Goal: Task Accomplishment & Management: Complete application form

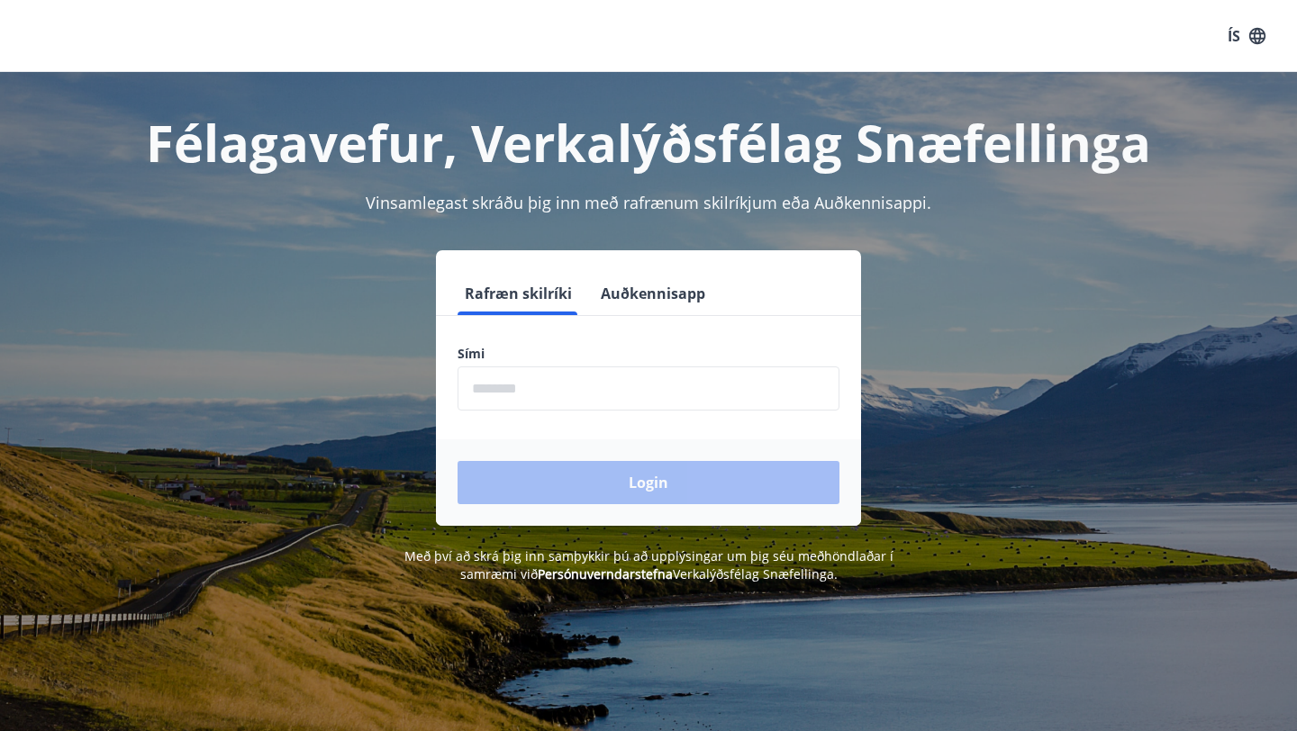
click at [570, 390] on input "phone" at bounding box center [649, 389] width 382 height 44
type input "********"
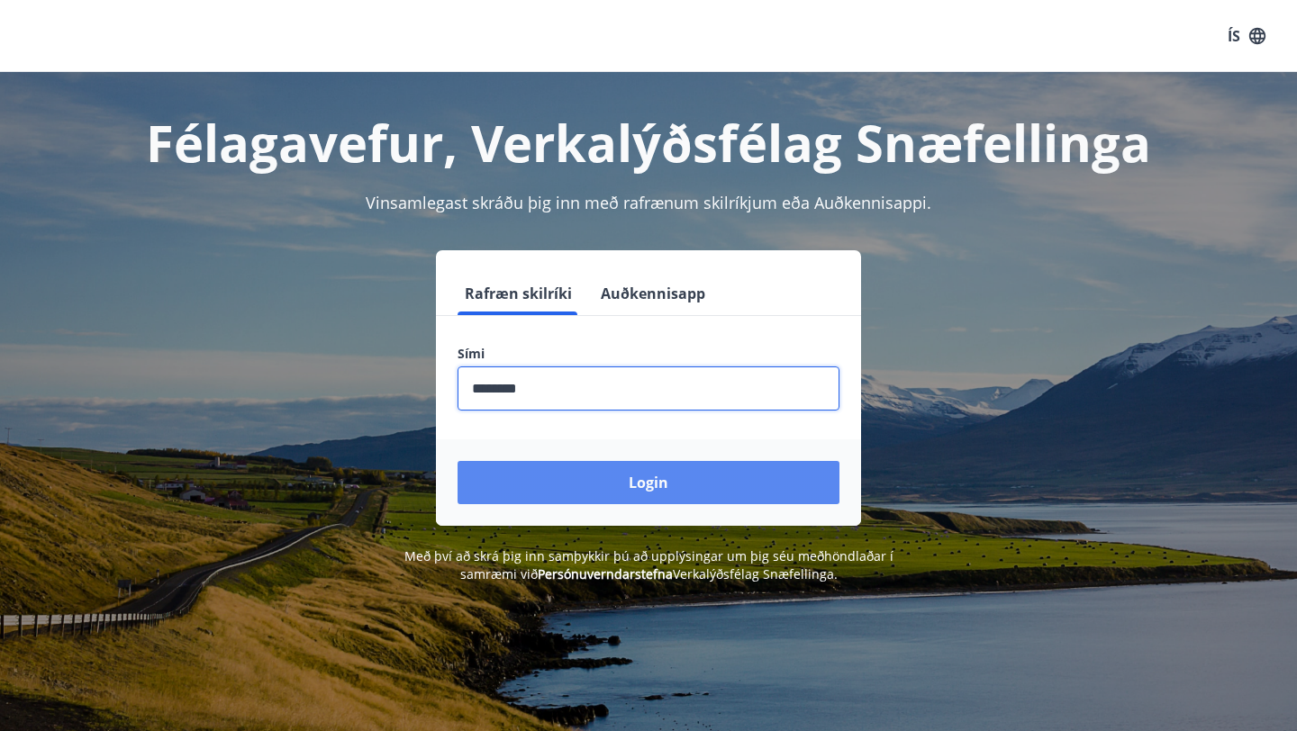
click at [570, 474] on button "Login" at bounding box center [649, 482] width 382 height 43
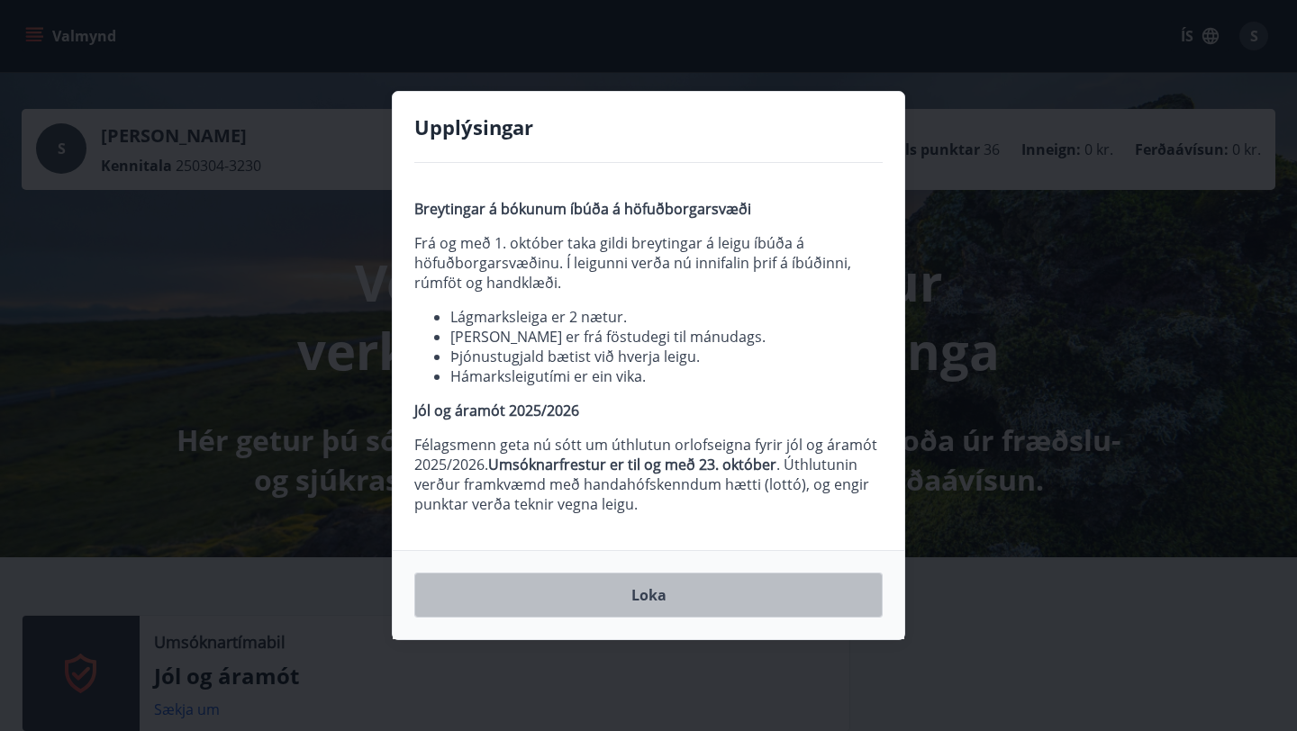
click at [690, 610] on button "Loka" at bounding box center [648, 595] width 468 height 45
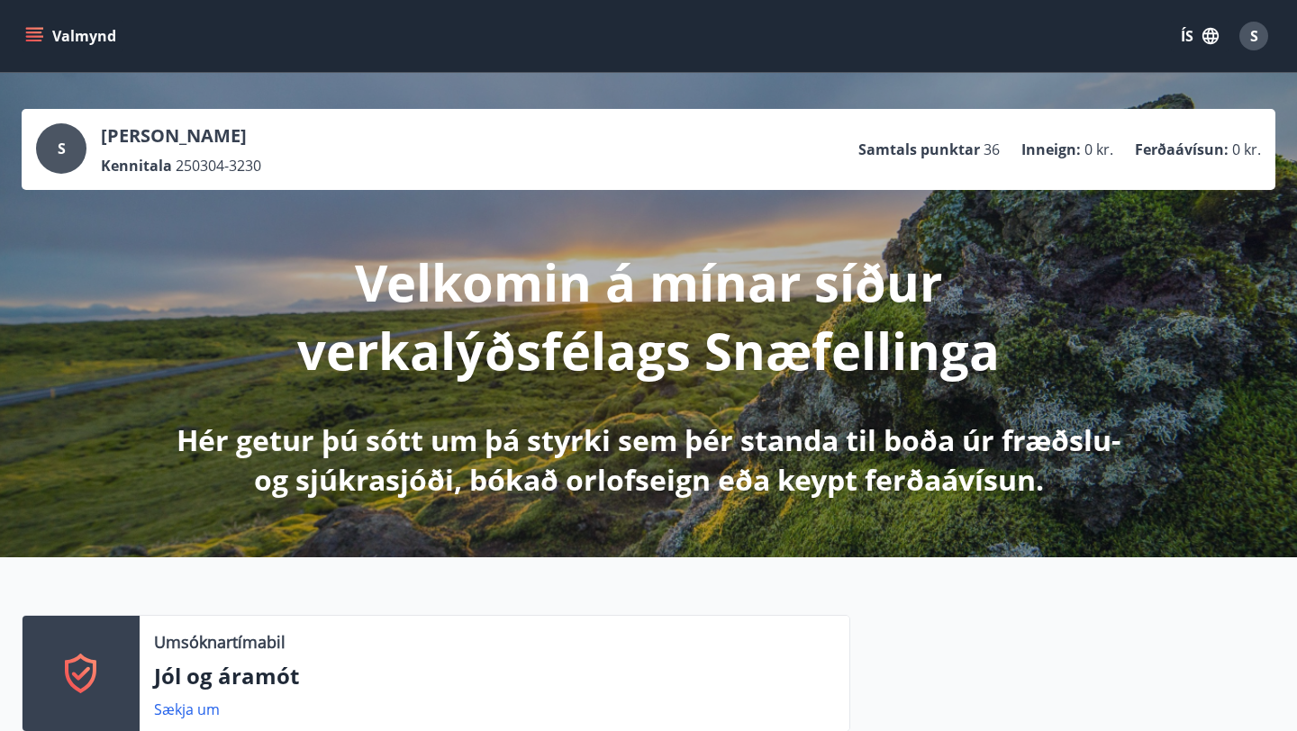
click at [34, 41] on icon "menu" at bounding box center [34, 41] width 16 height 2
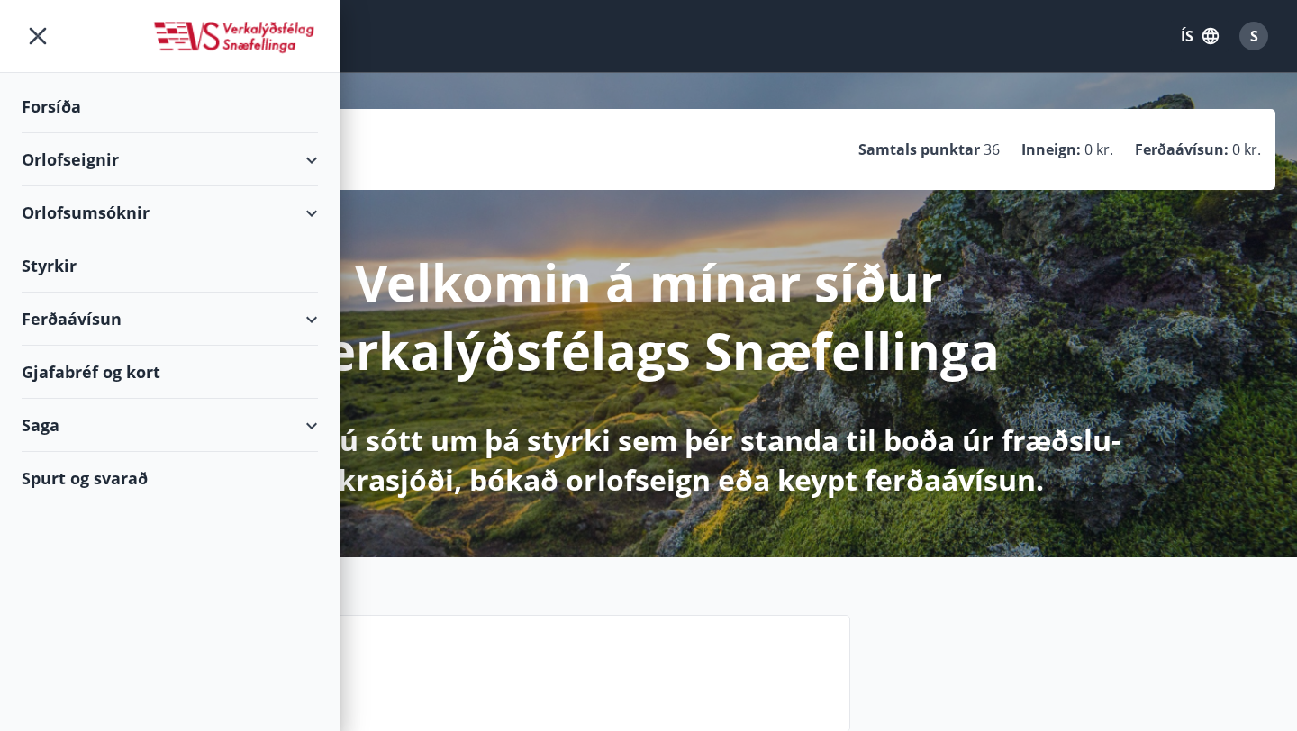
click at [148, 263] on div "Styrkir" at bounding box center [170, 266] width 296 height 53
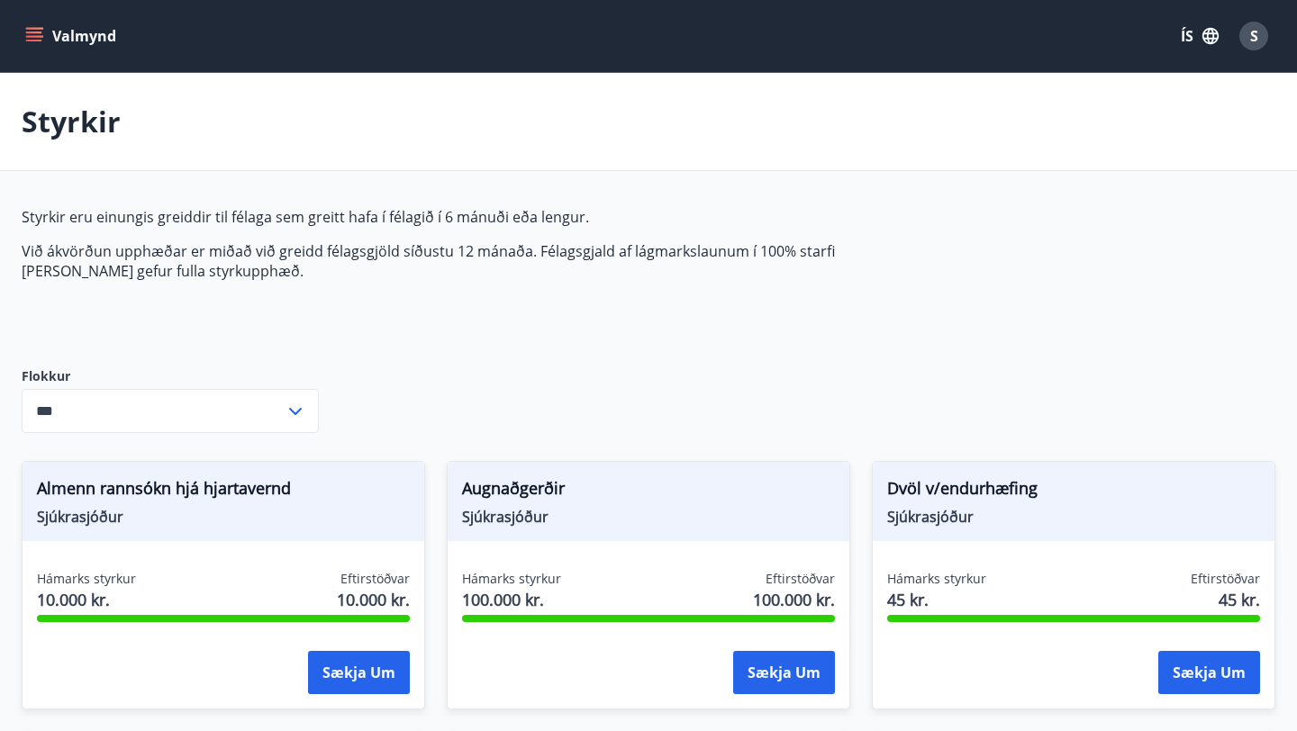
type input "***"
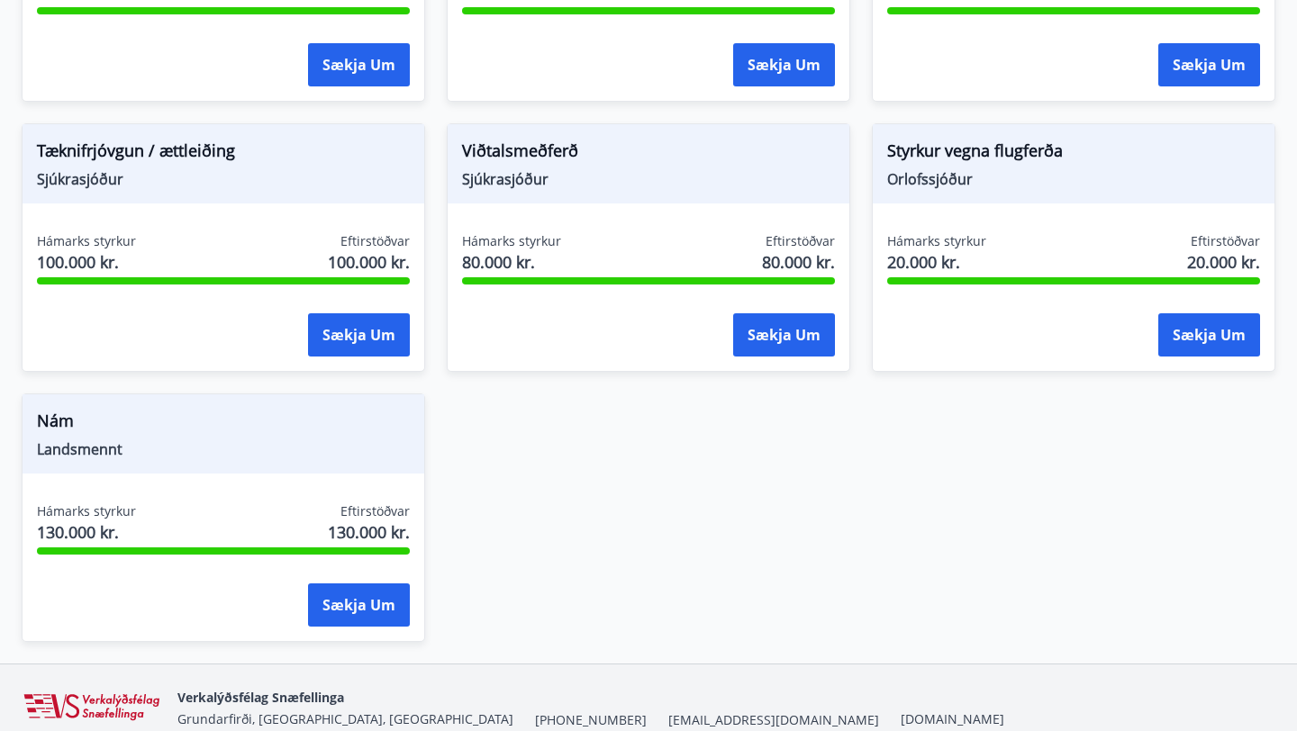
scroll to position [1425, 0]
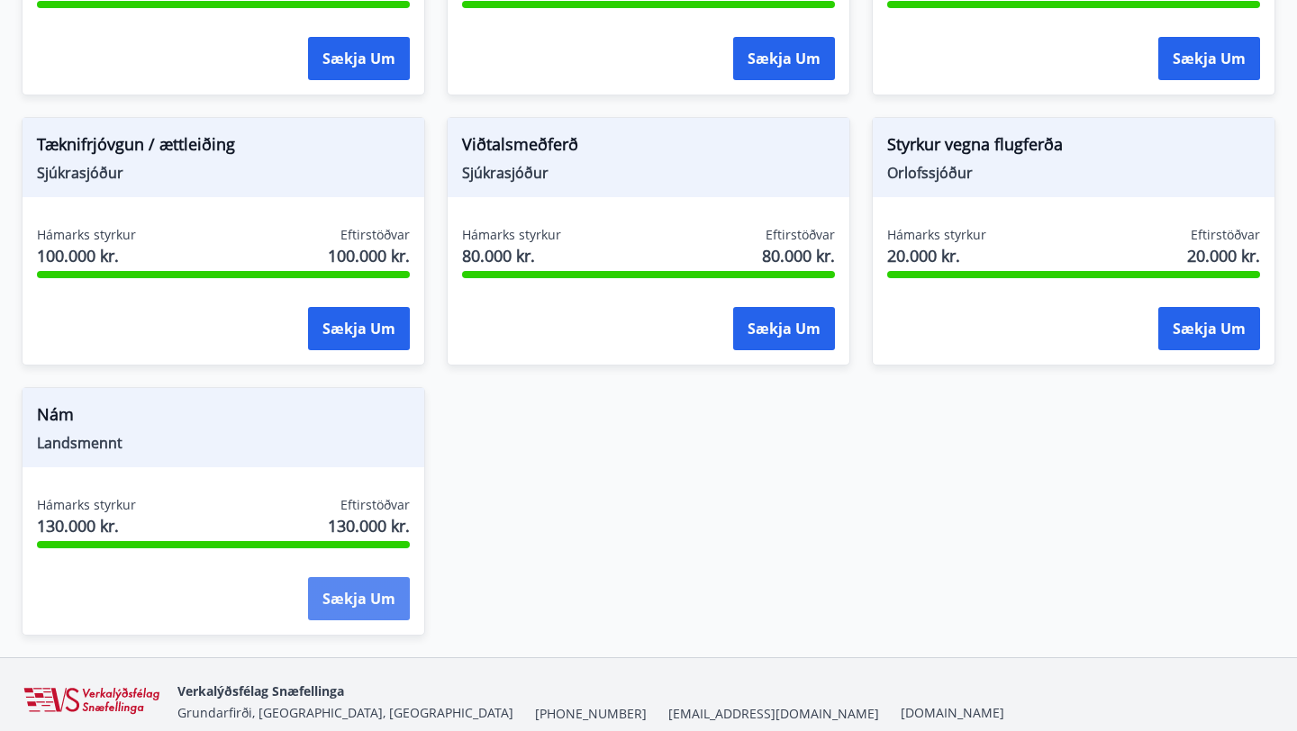
click at [357, 593] on button "Sækja um" at bounding box center [359, 598] width 102 height 43
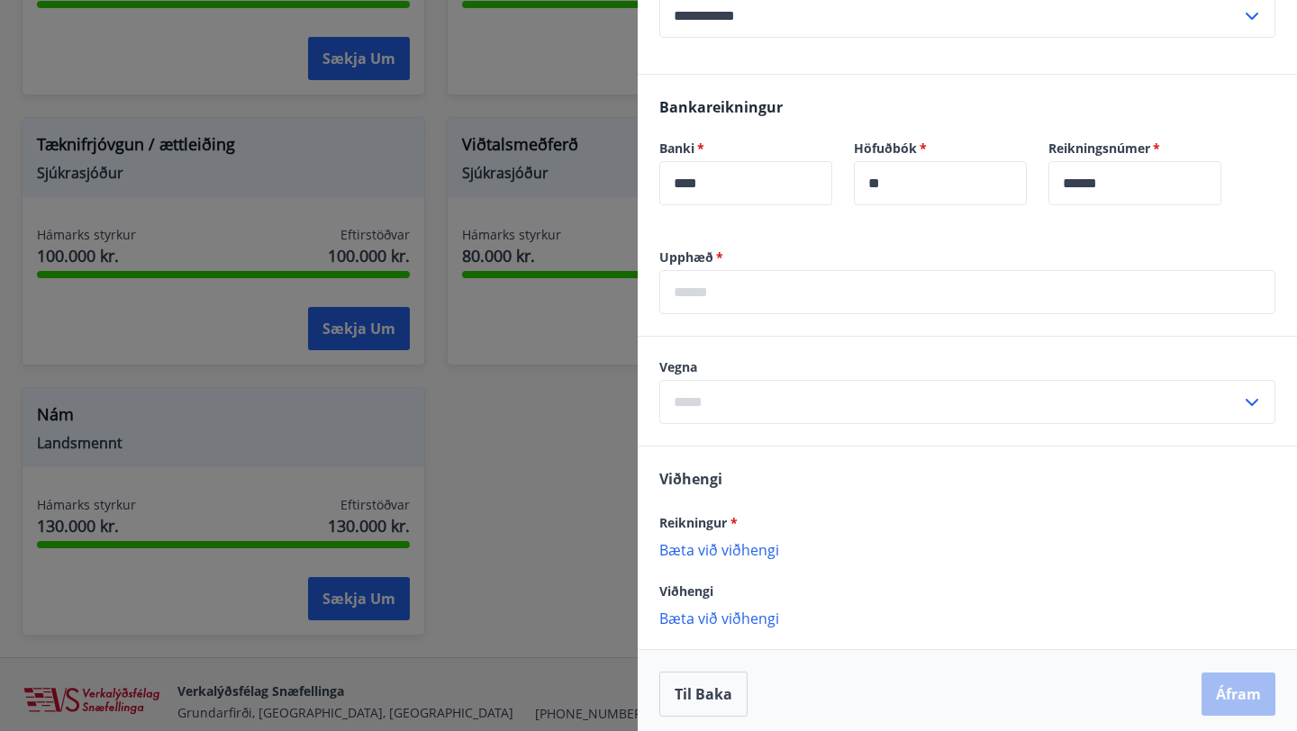
scroll to position [363, 0]
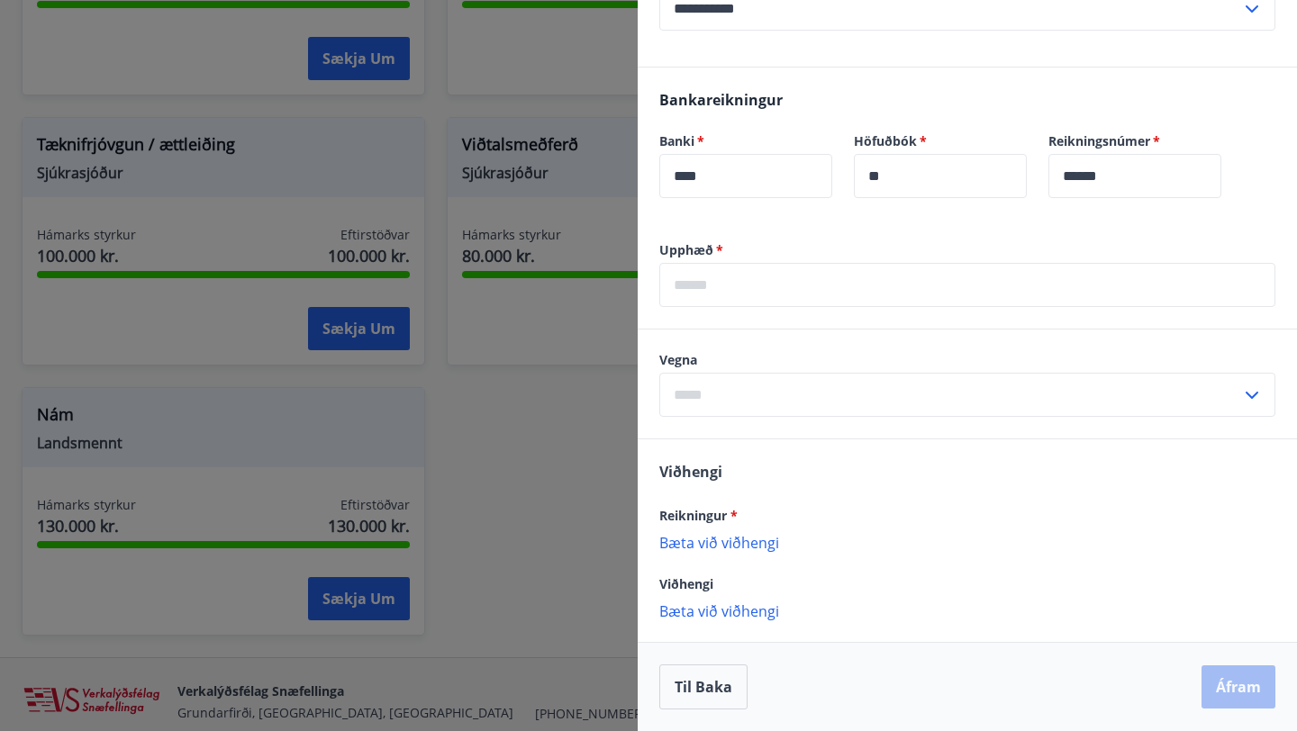
click at [859, 282] on input "text" at bounding box center [967, 285] width 616 height 44
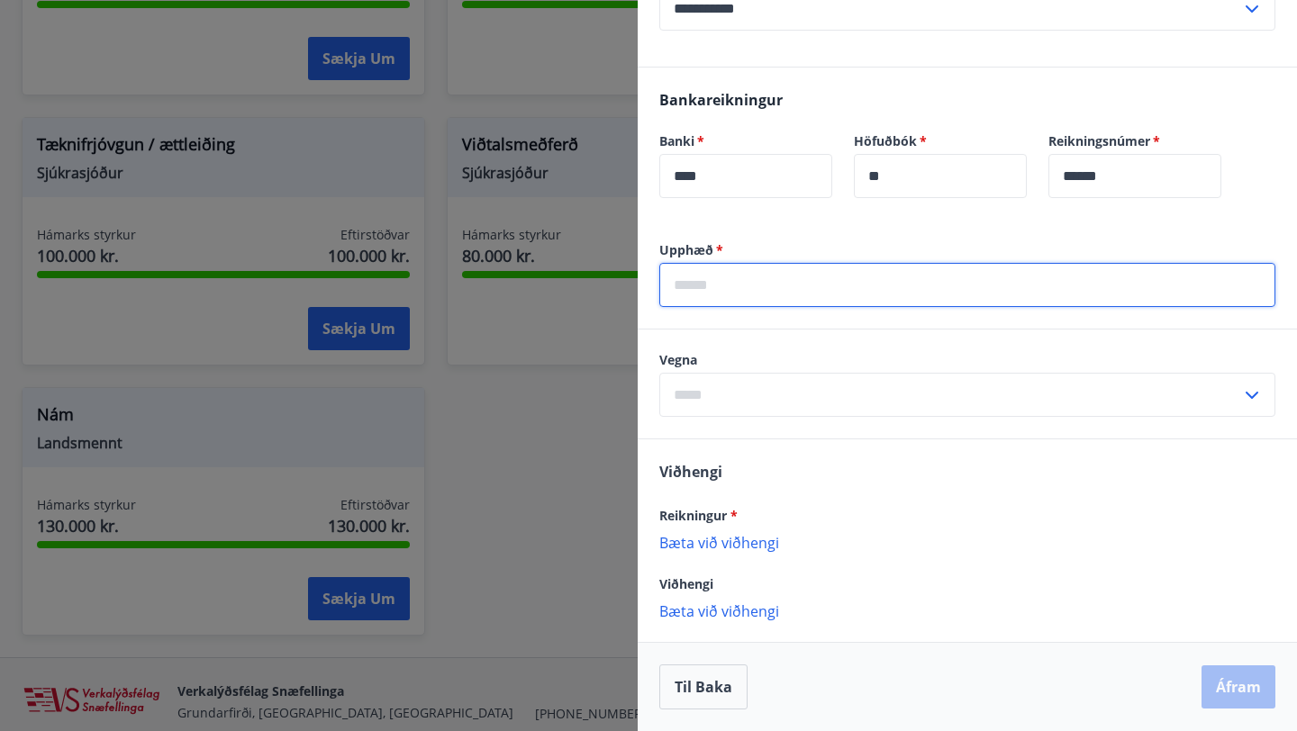
click at [587, 446] on div at bounding box center [648, 365] width 1297 height 731
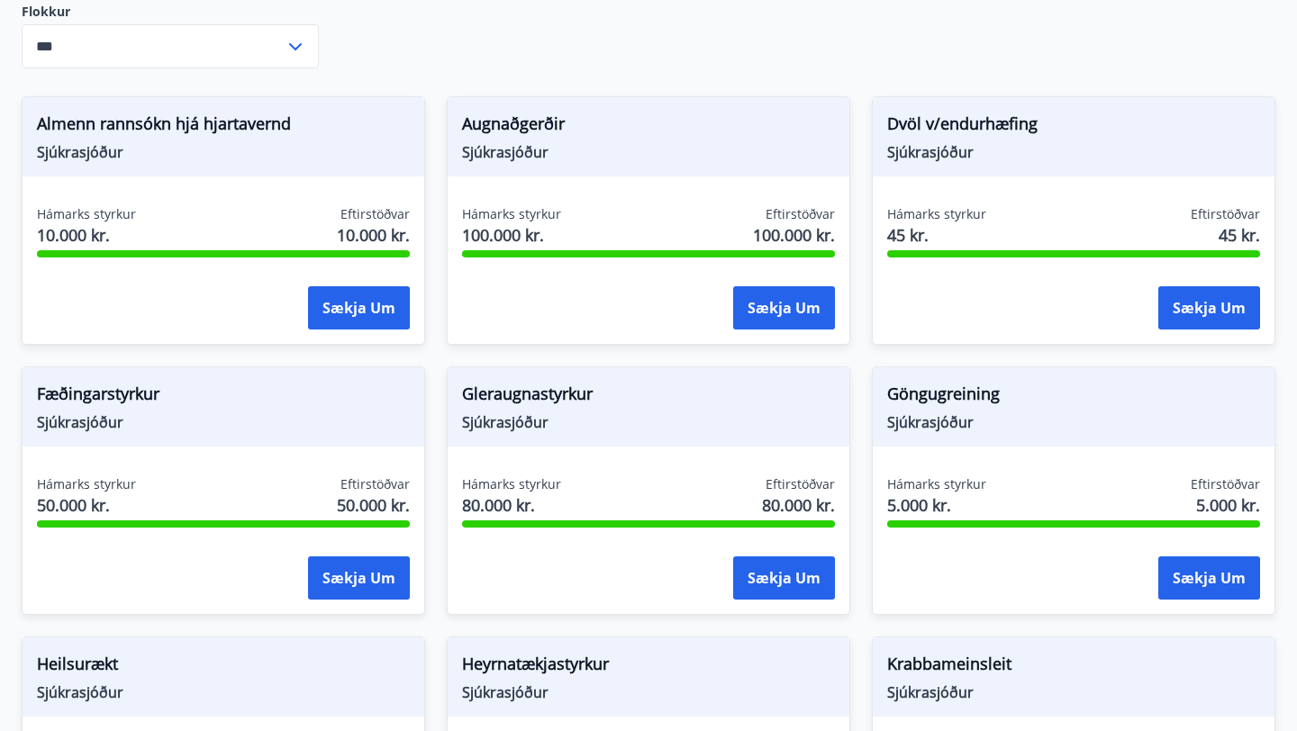
scroll to position [0, 0]
